Goal: Find specific page/section: Find specific page/section

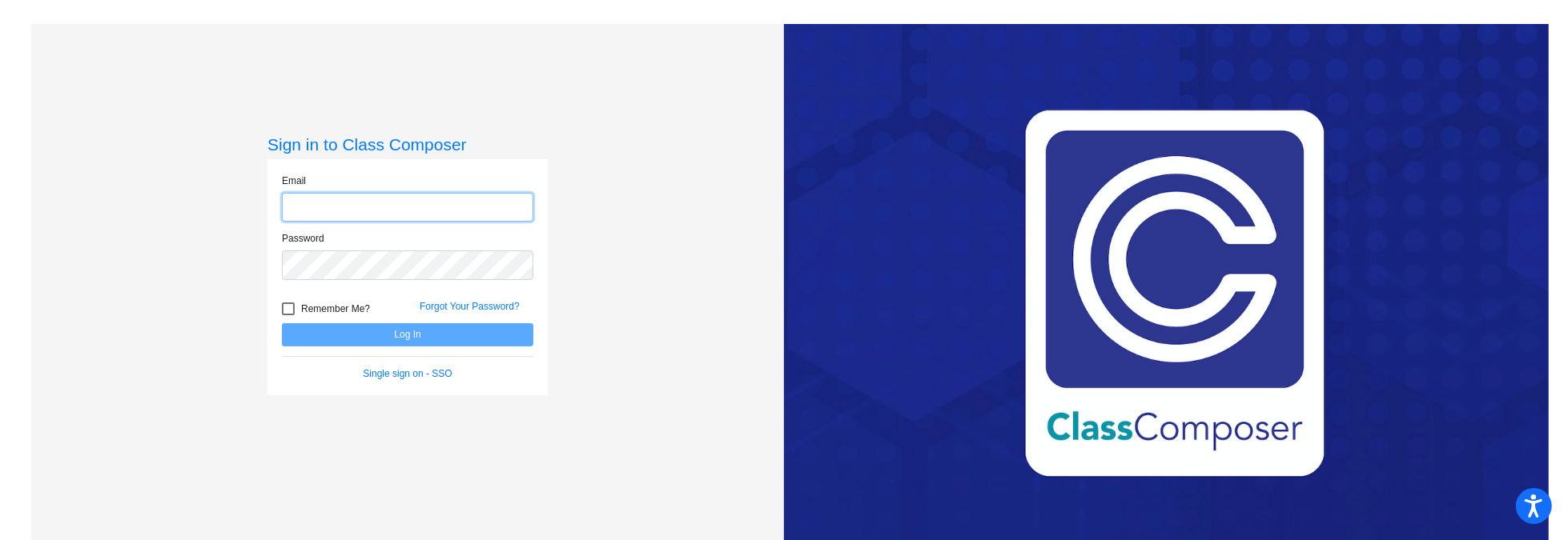
type input "[EMAIL_ADDRESS][DOMAIN_NAME]"
click at [395, 331] on button "Log In" at bounding box center [408, 334] width 252 height 23
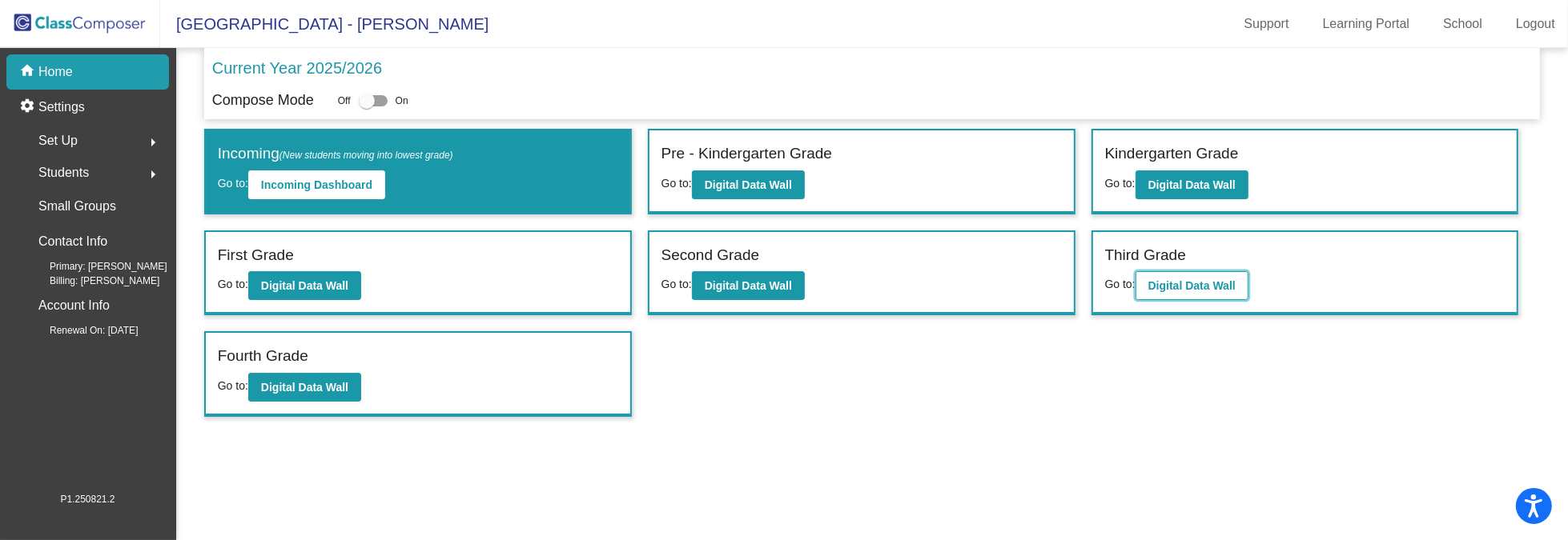
click at [1162, 276] on button "Digital Data Wall" at bounding box center [1191, 285] width 112 height 29
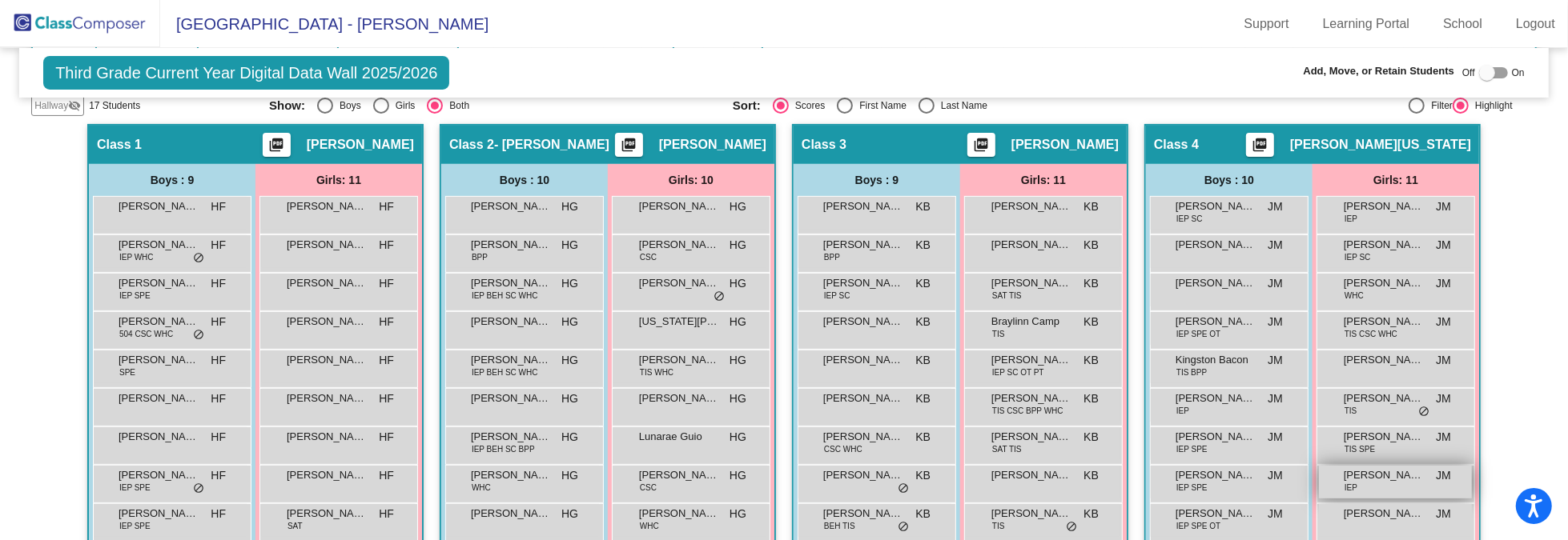
scroll to position [314, 0]
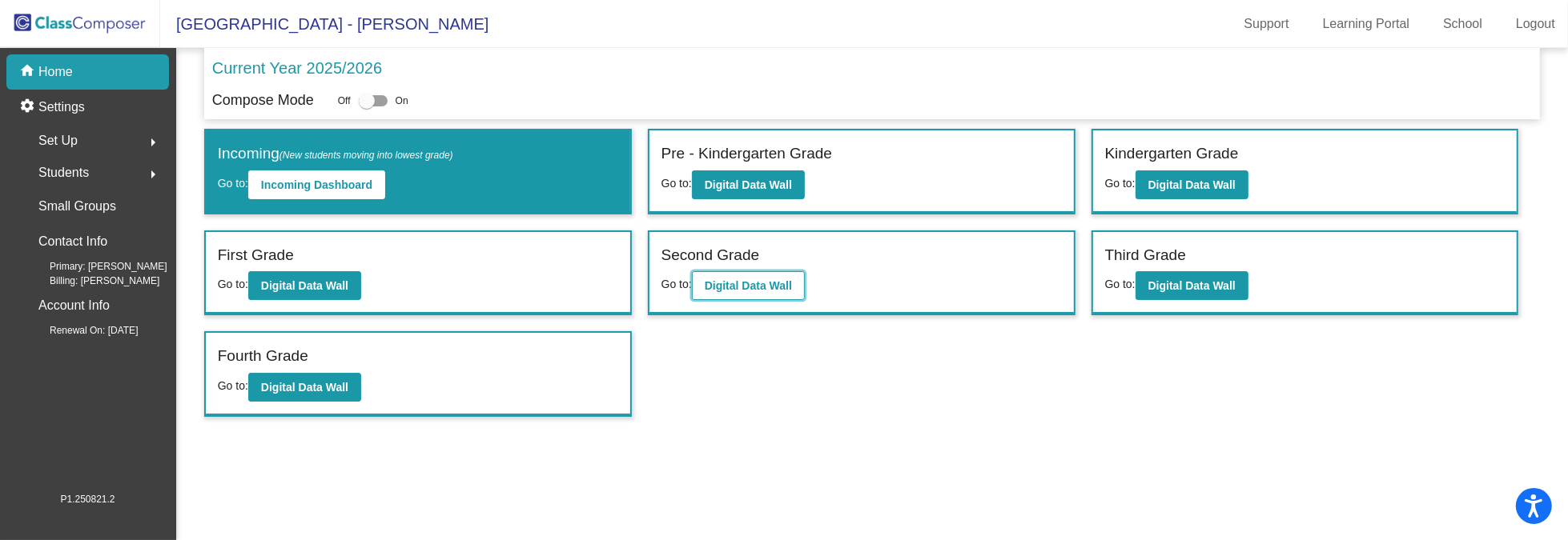
click at [729, 271] on button "Digital Data Wall" at bounding box center [748, 285] width 112 height 29
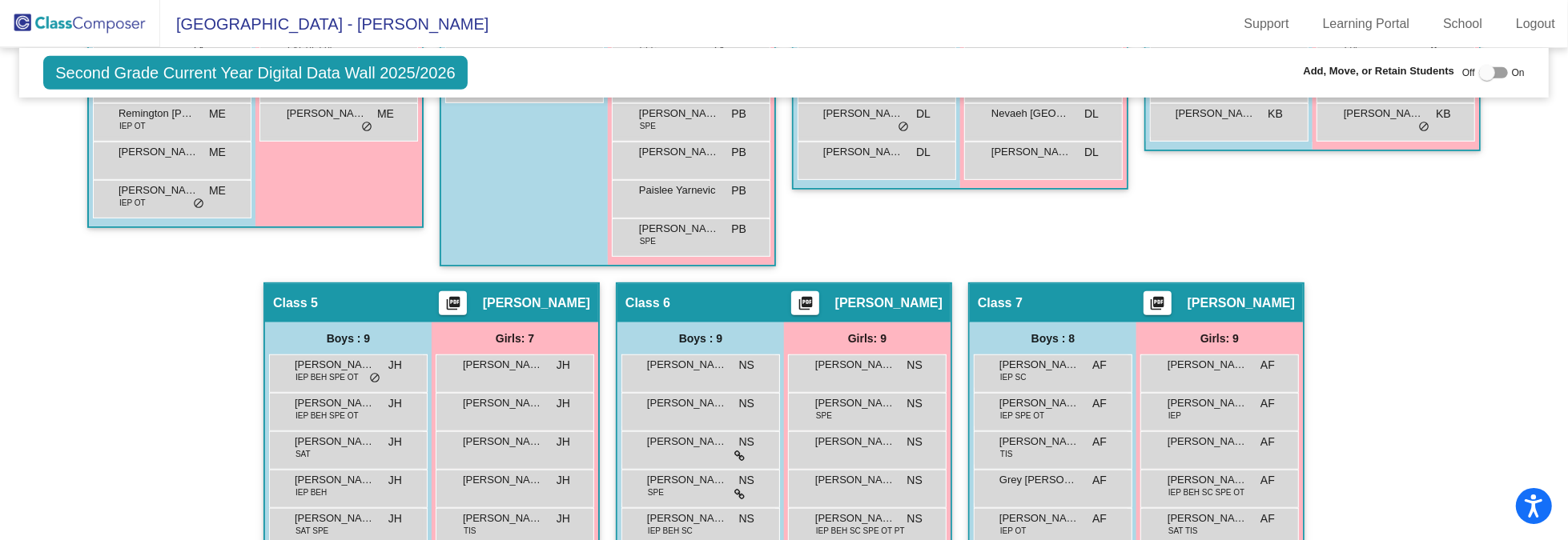
scroll to position [800, 0]
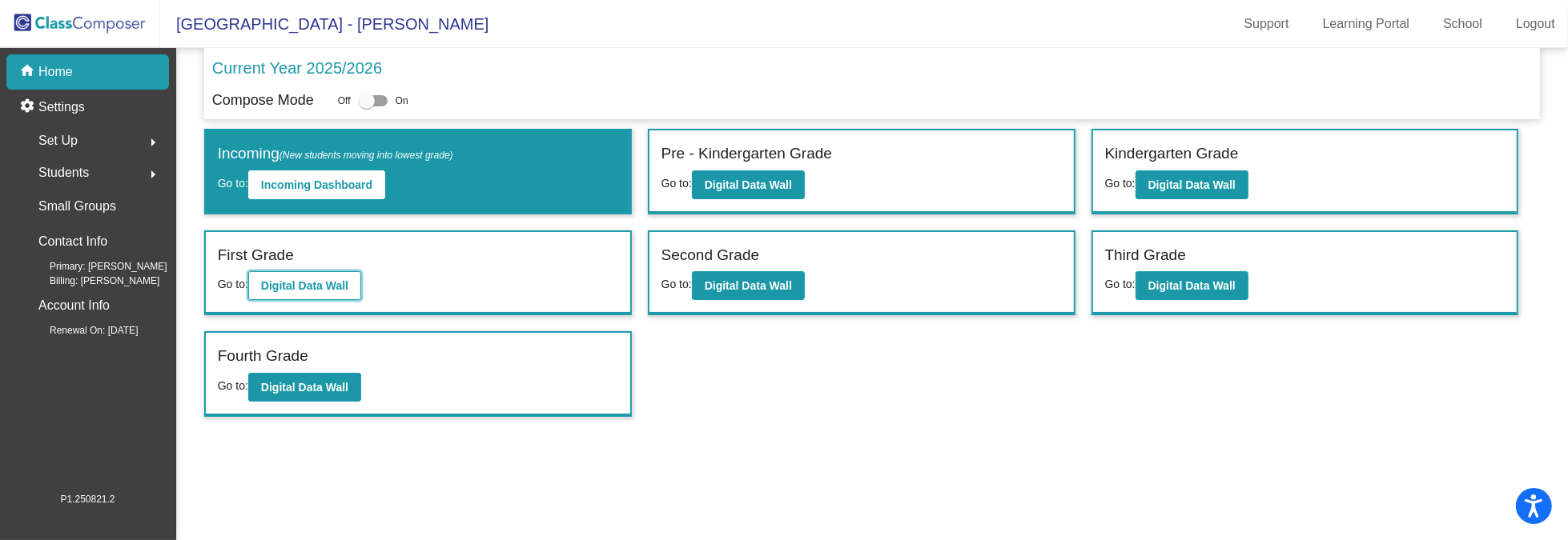
click at [319, 280] on b "Digital Data Wall" at bounding box center [305, 285] width 87 height 12
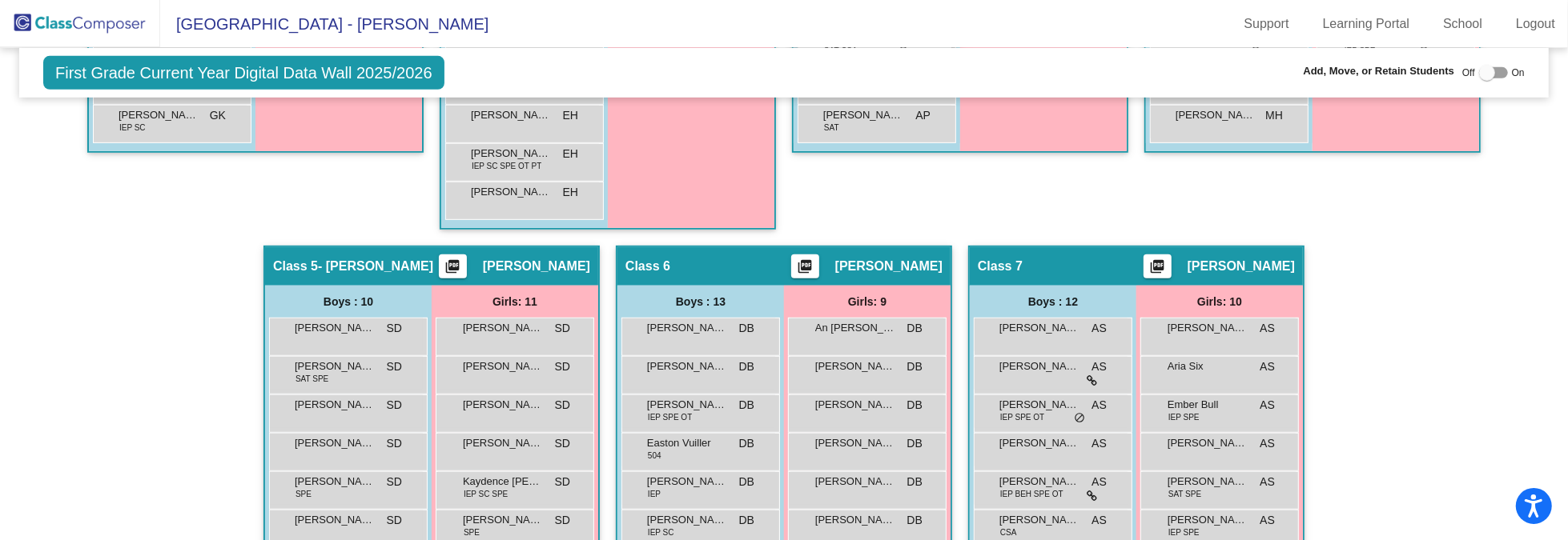
scroll to position [880, 0]
